Goal: Transaction & Acquisition: Register for event/course

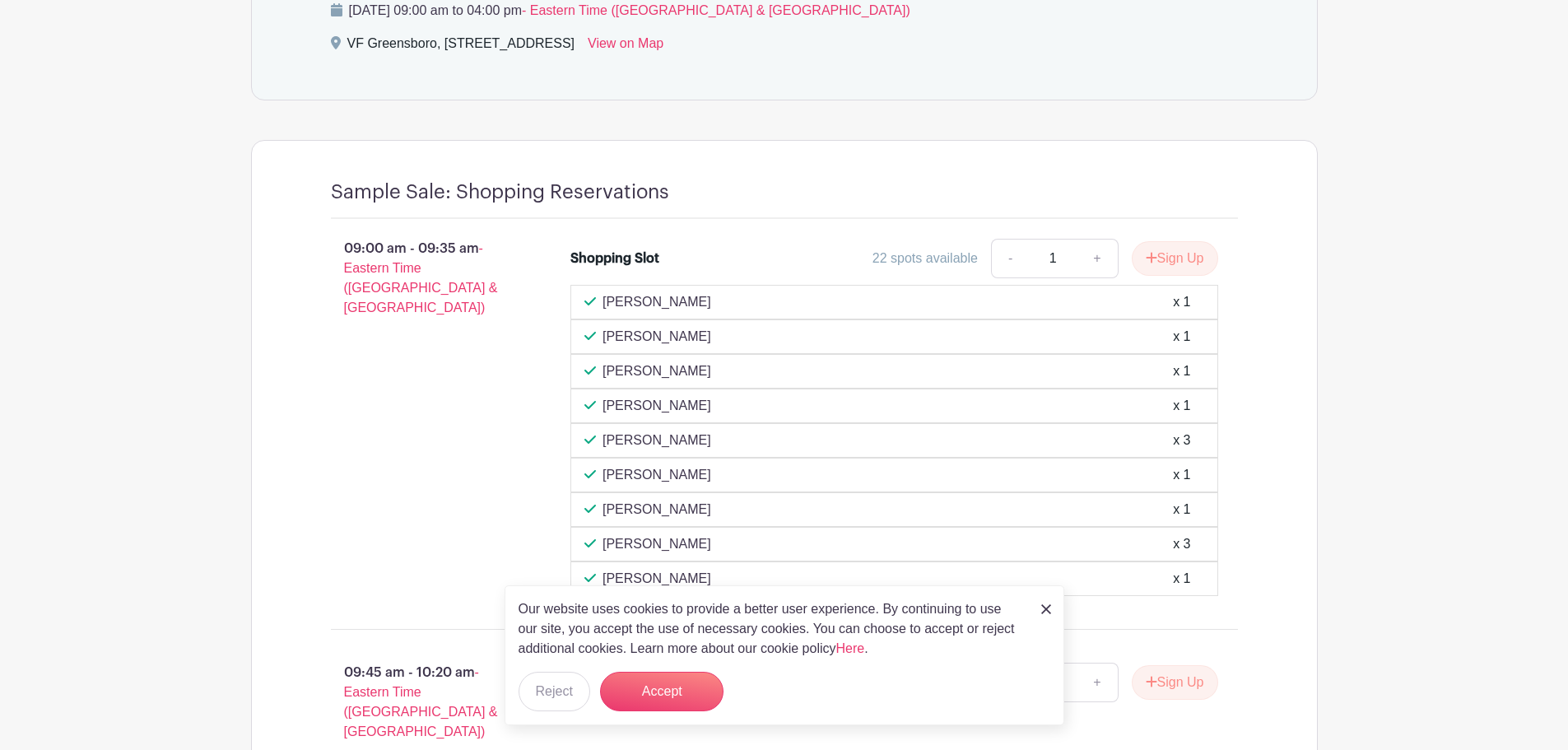
scroll to position [1236, 0]
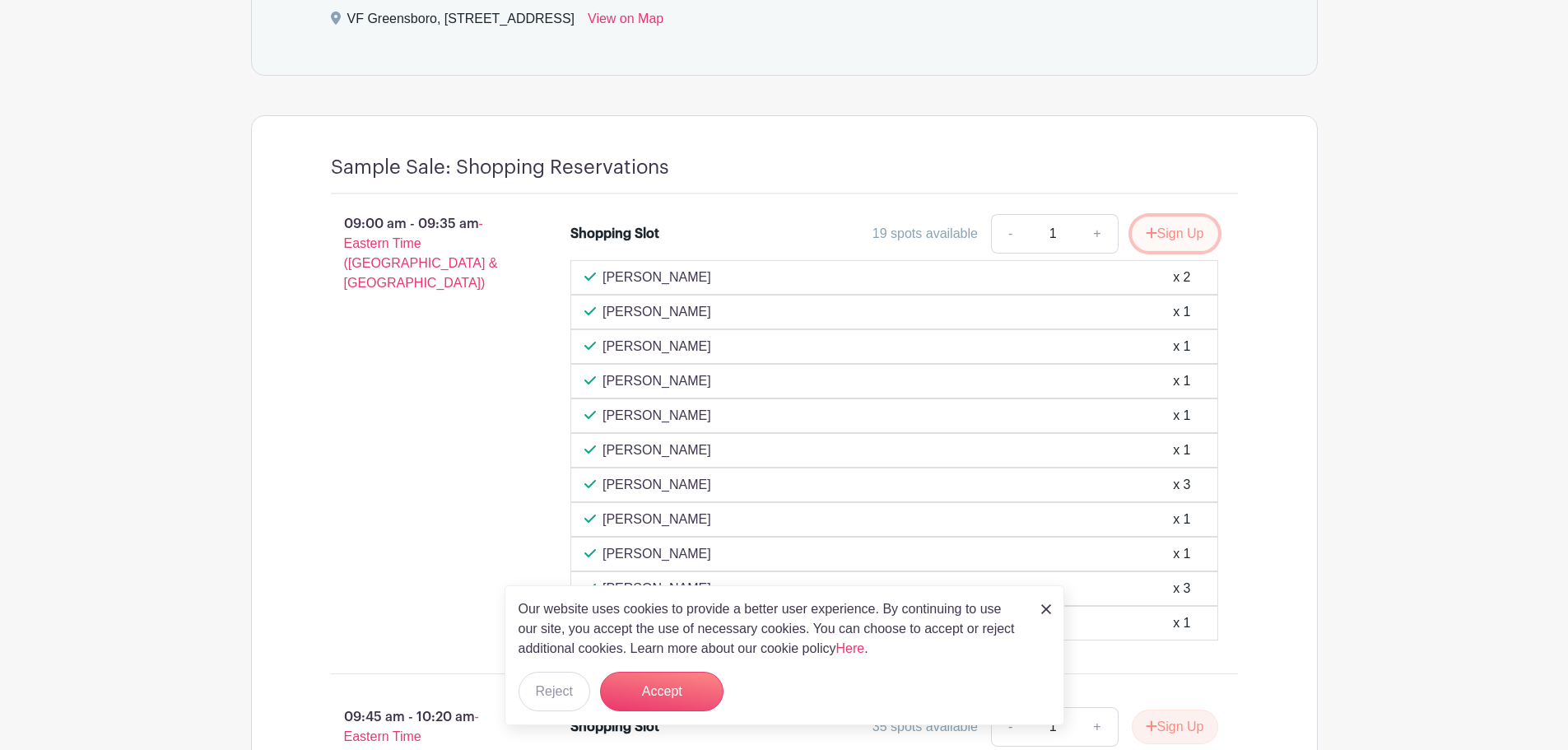
click at [1179, 228] on button "Sign Up" at bounding box center [1175, 234] width 86 height 34
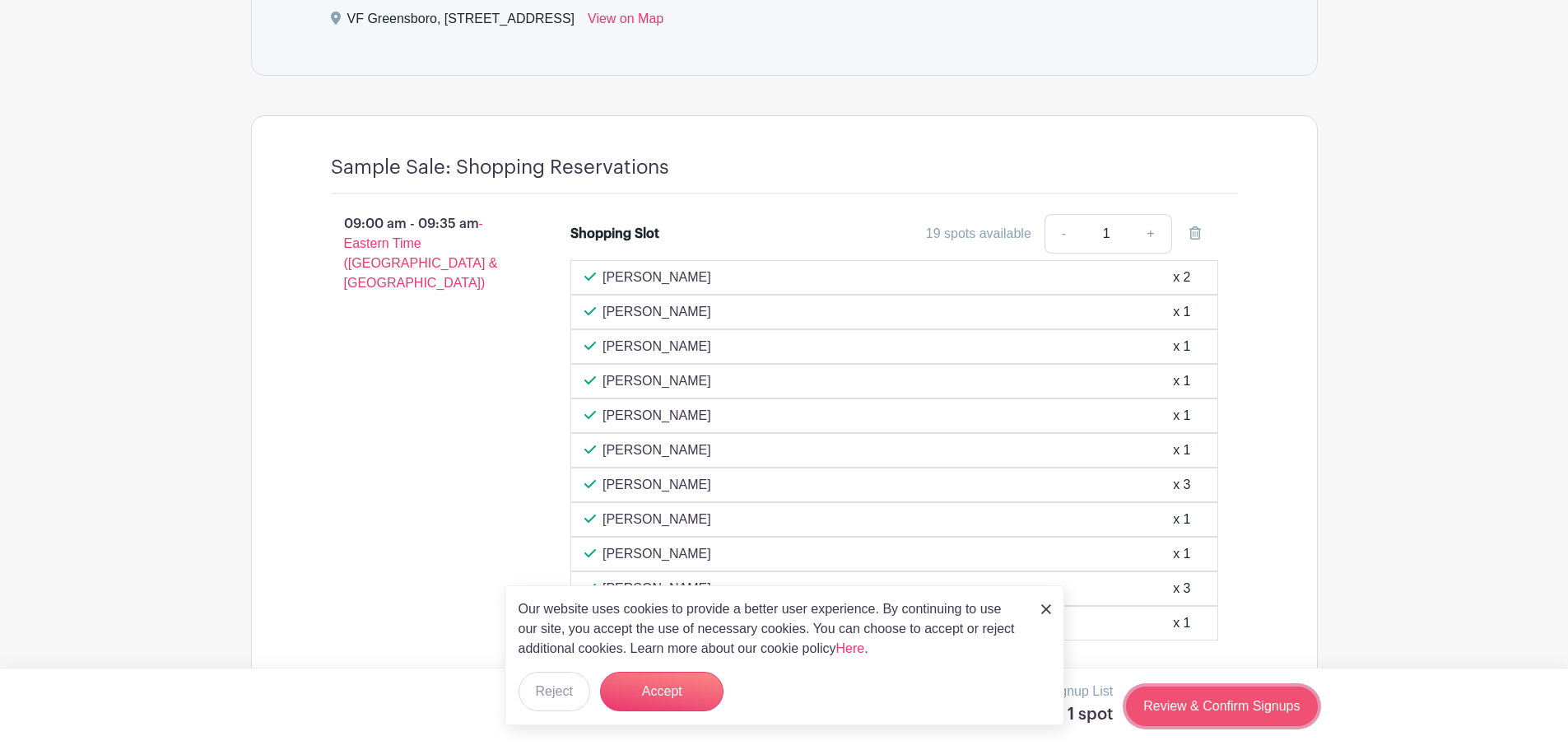
click at [1201, 690] on link "Review & Confirm Signups" at bounding box center [1221, 707] width 191 height 40
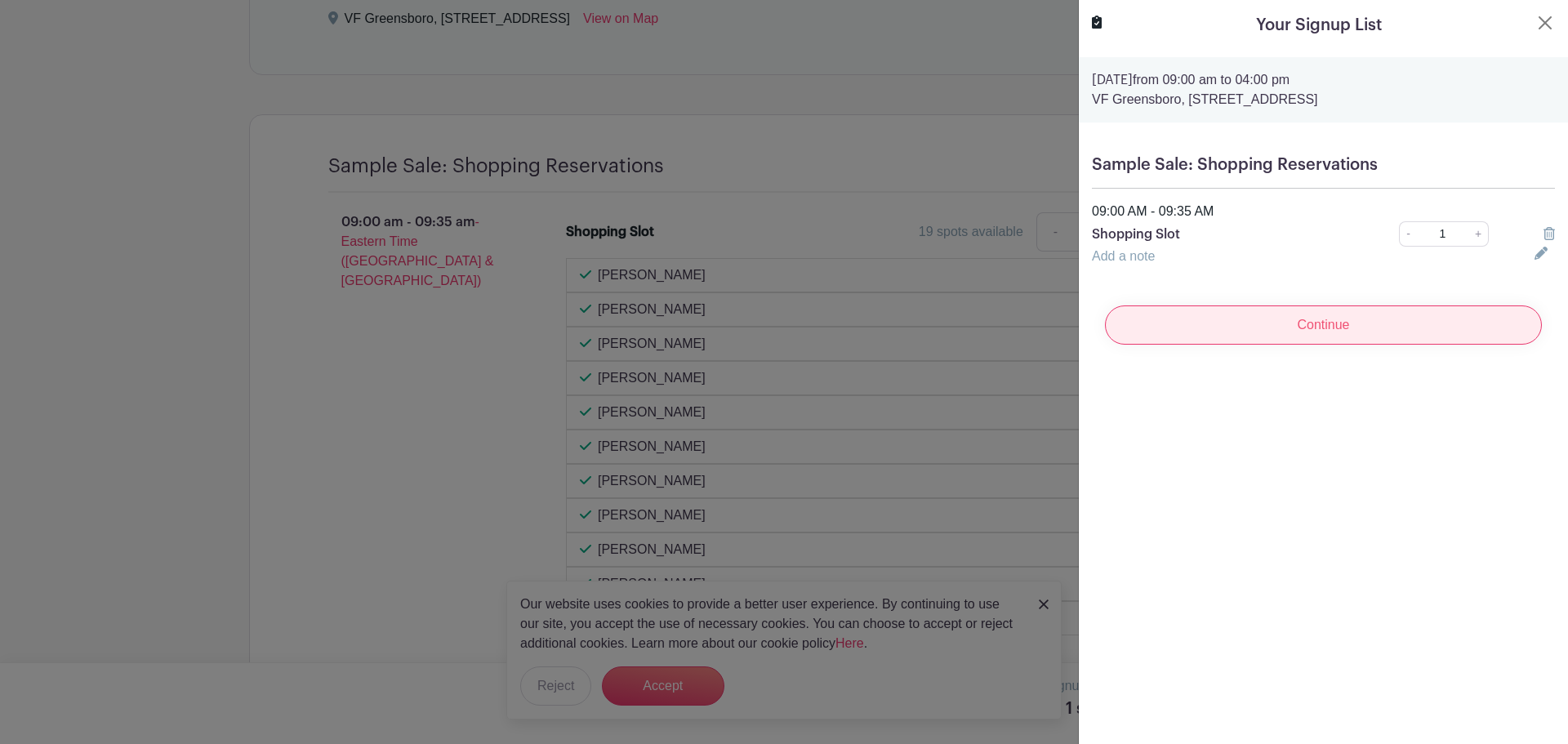
click at [1256, 328] on input "Continue" at bounding box center [1324, 325] width 437 height 39
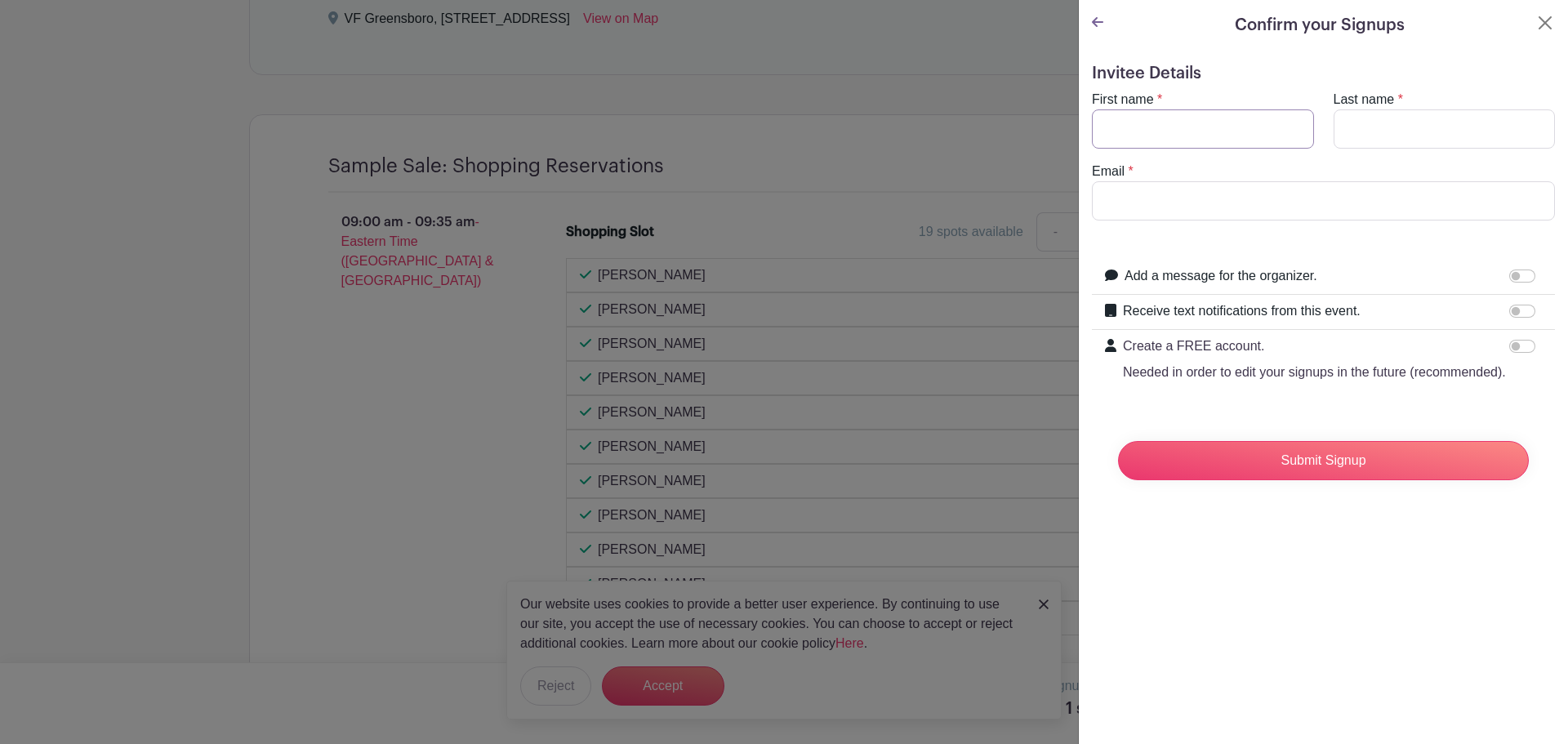
click at [1173, 128] on input "First name" at bounding box center [1203, 129] width 222 height 39
type input "[PERSON_NAME]"
type input "[PERSON_NAME][EMAIL_ADDRESS][DOMAIN_NAME]"
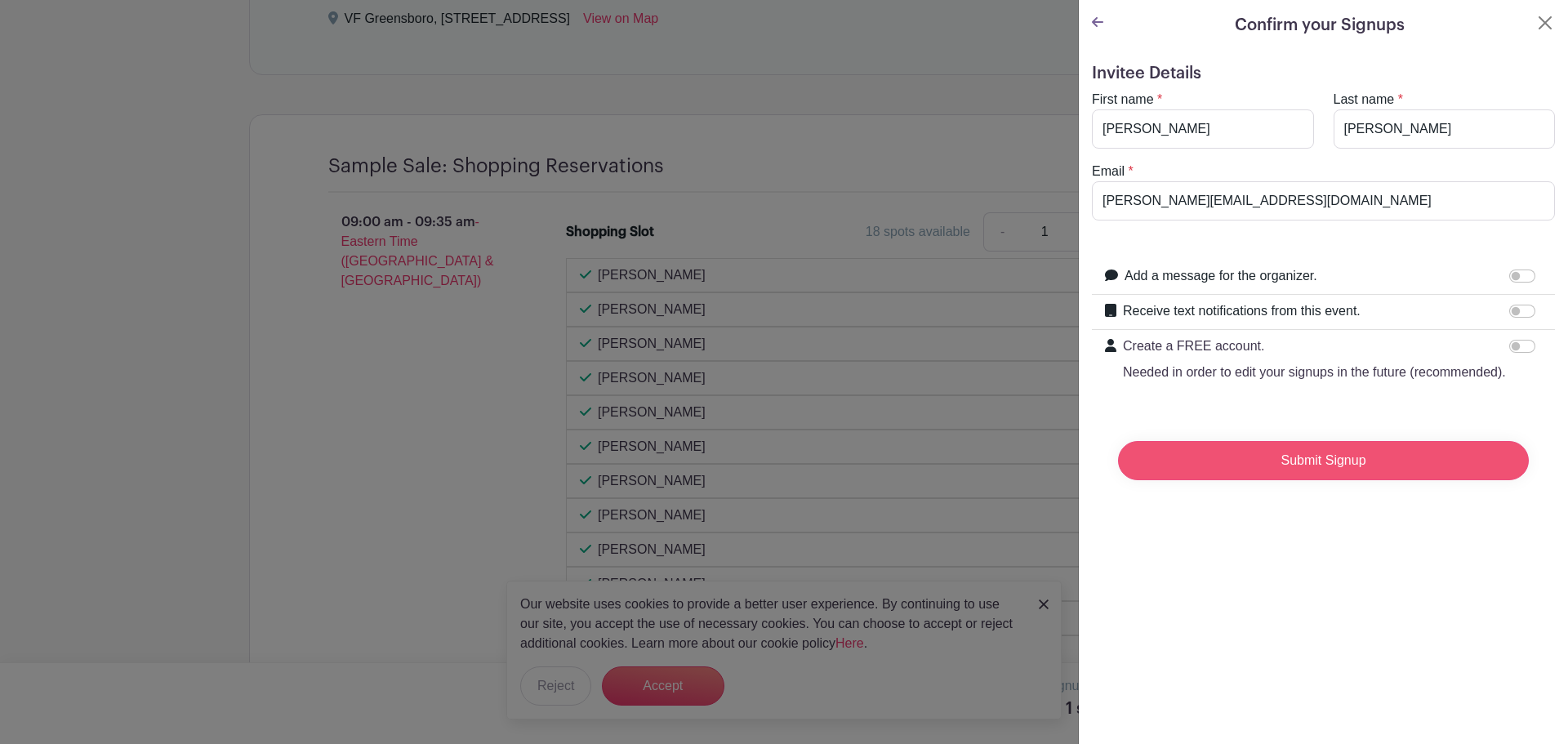
click at [1261, 470] on input "Submit Signup" at bounding box center [1323, 460] width 411 height 39
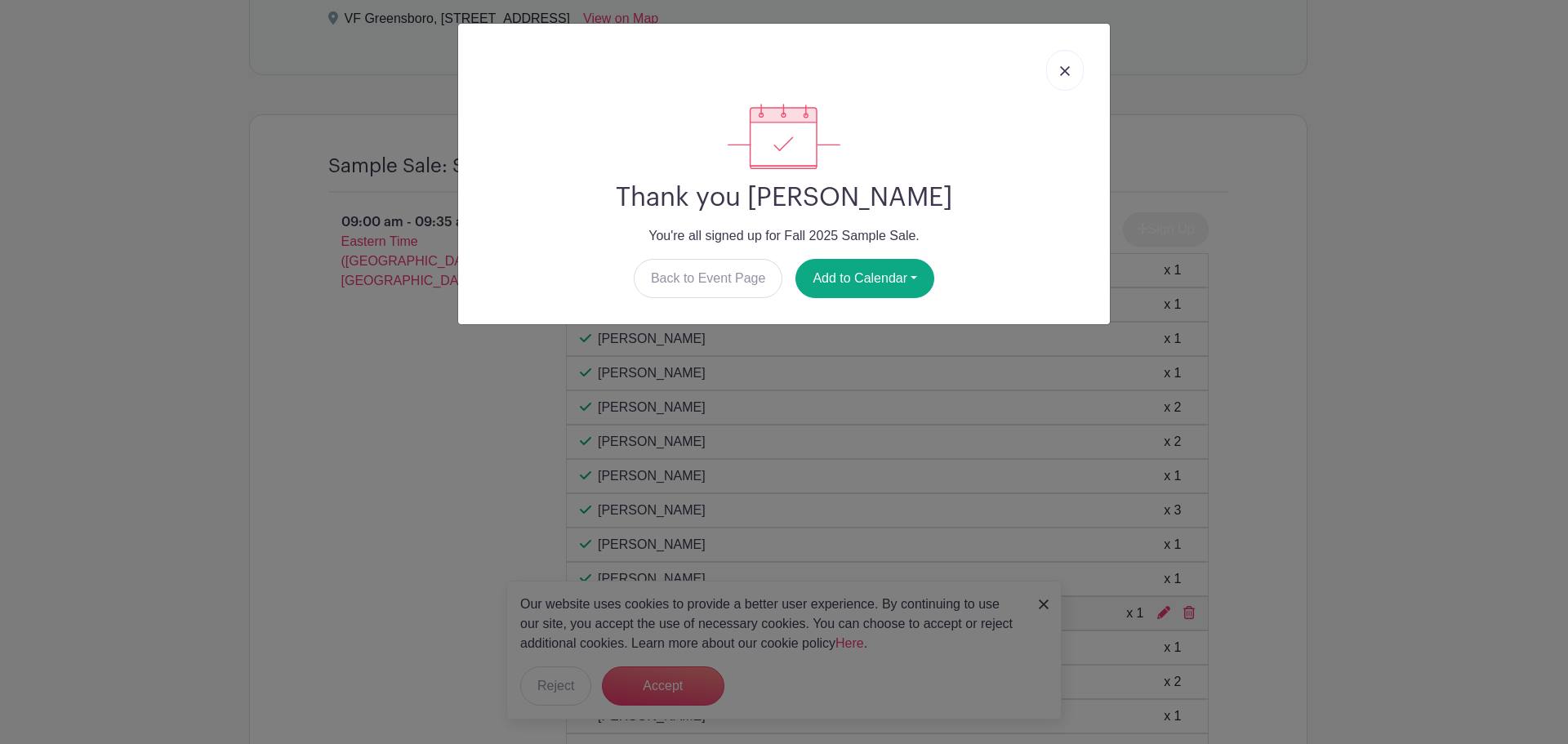
click at [1070, 66] on link at bounding box center [1065, 70] width 38 height 41
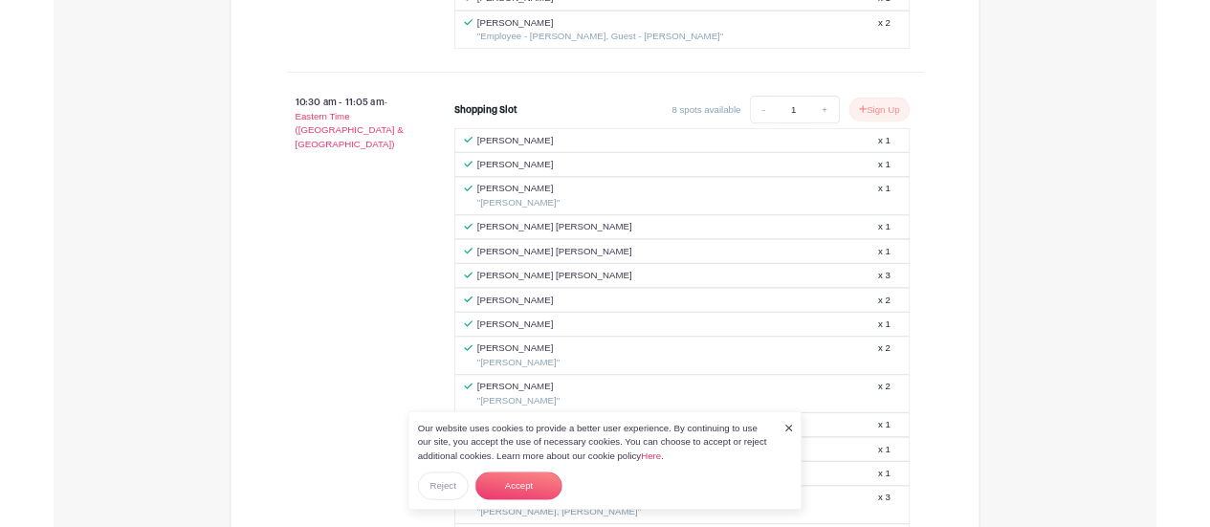
scroll to position [3921, 0]
